Goal: Book appointment/travel/reservation

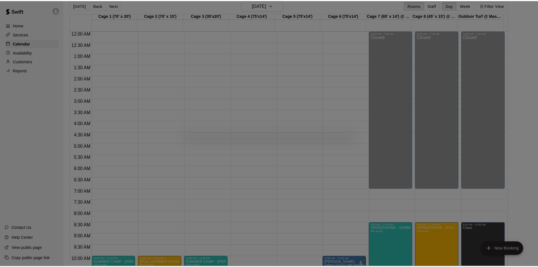
scroll to position [250, 0]
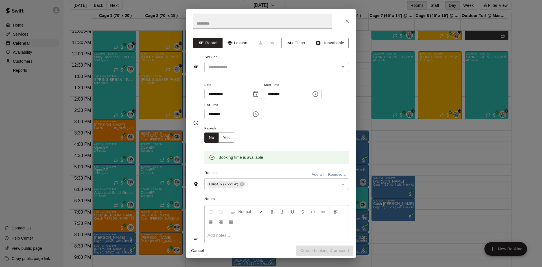
click at [348, 22] on icon "Close" at bounding box center [346, 20] width 3 height 3
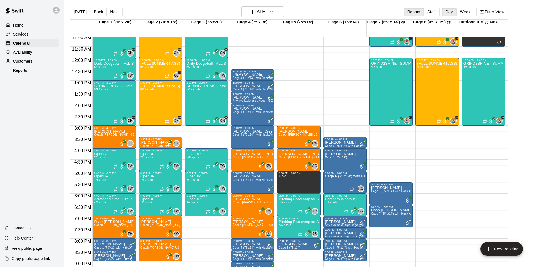
scroll to position [0, 0]
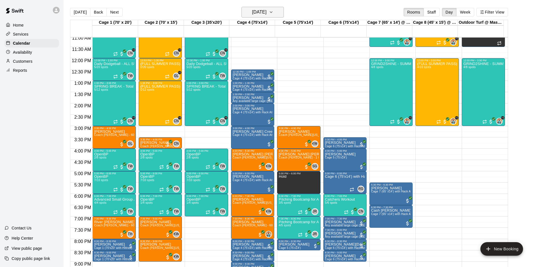
click at [266, 12] on h6 "[DATE]" at bounding box center [259, 12] width 14 height 8
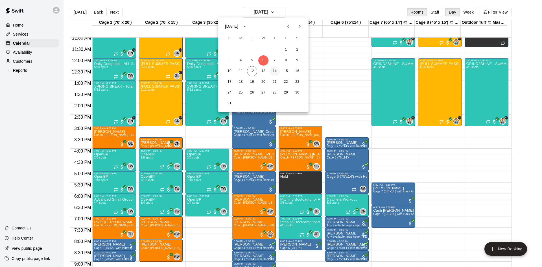
click at [278, 71] on button "14" at bounding box center [275, 71] width 10 height 10
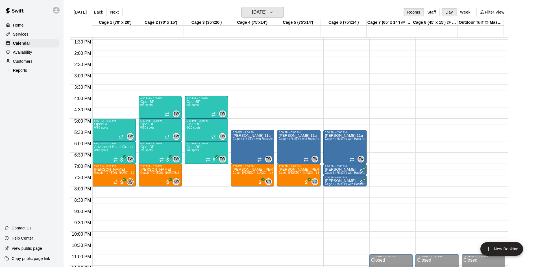
scroll to position [307, 0]
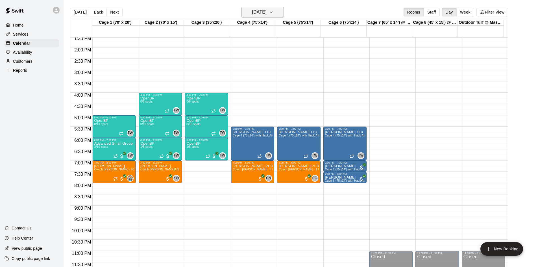
click at [252, 15] on h6 "[DATE]" at bounding box center [259, 12] width 14 height 8
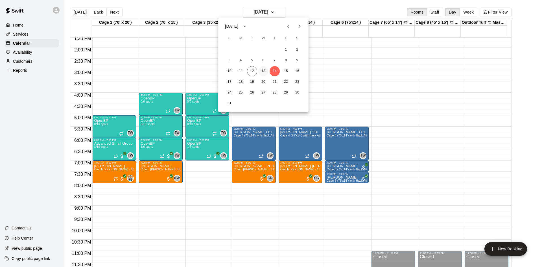
click at [263, 71] on button "13" at bounding box center [263, 71] width 10 height 10
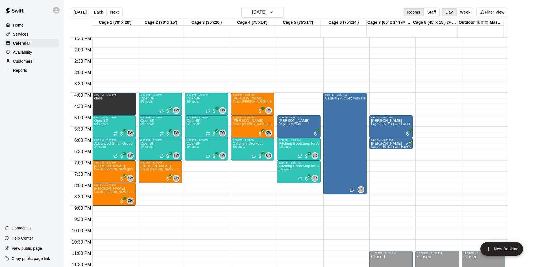
click at [191, 190] on div "12:00 AM 12:30 AM 1:00 AM 1:30 AM 2:00 AM 2:30 AM 3:00 AM 3:30 AM 4:00 AM 4:30 …" at bounding box center [288, 155] width 437 height 236
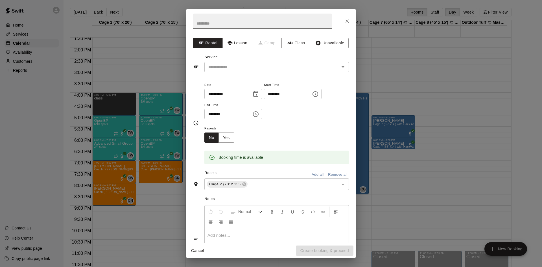
click at [211, 195] on div "**********" at bounding box center [270, 138] width 169 height 210
click at [349, 21] on icon "Close" at bounding box center [347, 21] width 6 height 6
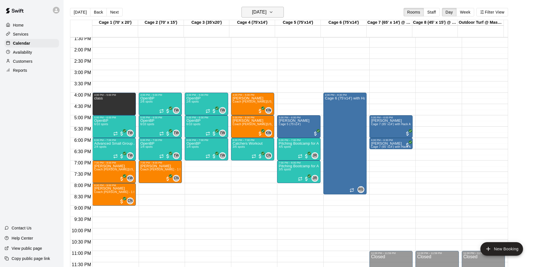
click at [266, 14] on h6 "[DATE]" at bounding box center [259, 12] width 14 height 8
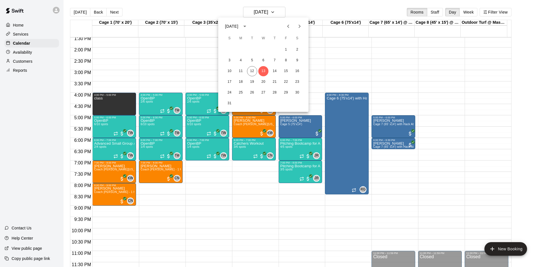
click at [271, 15] on div at bounding box center [271, 133] width 542 height 267
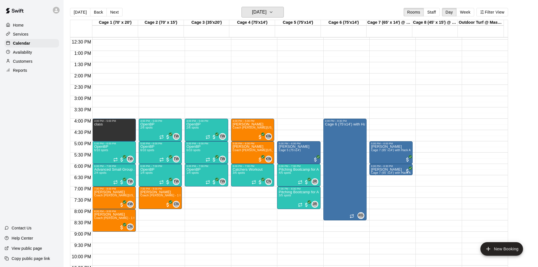
scroll to position [279, 0]
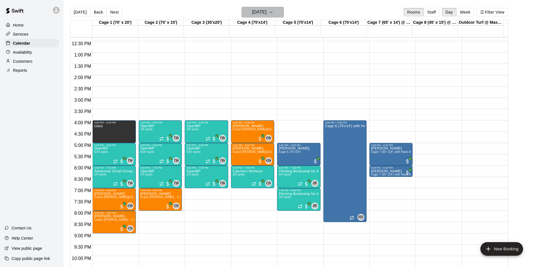
click at [266, 8] on h6 "[DATE]" at bounding box center [259, 12] width 14 height 8
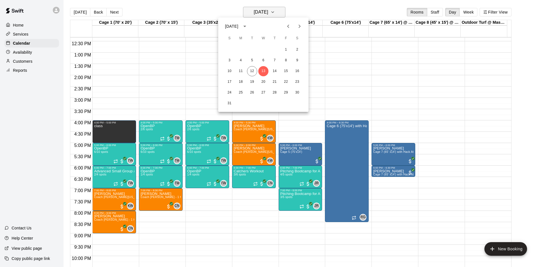
click at [269, 11] on div at bounding box center [271, 133] width 542 height 267
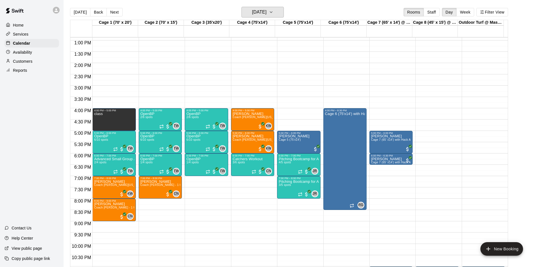
scroll to position [194, 0]
